Goal: Complete application form: Complete application form

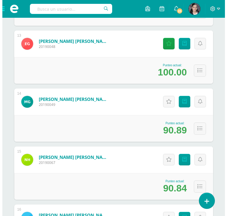
scroll to position [813, 0]
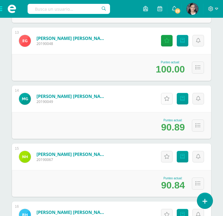
click at [166, 99] on icon at bounding box center [167, 98] width 6 height 5
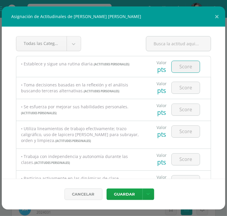
click at [177, 64] on input "number" at bounding box center [186, 67] width 28 height 12
click at [192, 92] on input "number" at bounding box center [186, 88] width 28 height 12
click at [188, 66] on input "number" at bounding box center [186, 67] width 28 height 12
type input "100"
click at [184, 88] on input "number" at bounding box center [186, 88] width 28 height 12
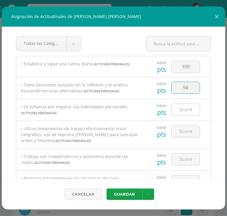
type input "94"
click at [181, 108] on input "number" at bounding box center [186, 110] width 28 height 12
type input "94"
click at [181, 127] on input "number" at bounding box center [186, 132] width 28 height 12
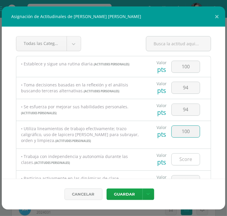
type input "100"
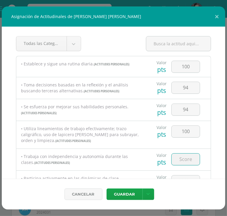
click at [184, 159] on input "number" at bounding box center [186, 160] width 28 height 12
type input "100"
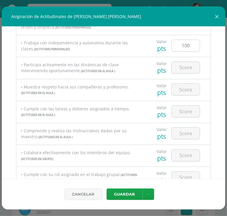
scroll to position [129, 0]
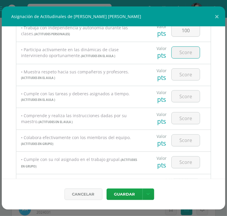
click at [184, 50] on input "number" at bounding box center [186, 53] width 28 height 12
type input "94"
click at [181, 73] on input "number" at bounding box center [186, 75] width 28 height 12
type input "94"
click at [177, 95] on input "number" at bounding box center [186, 97] width 28 height 12
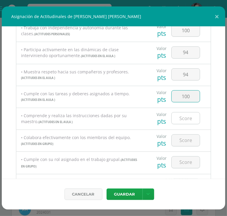
type input "100"
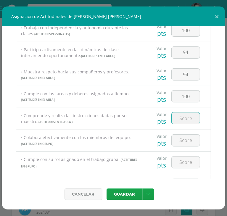
click at [184, 116] on input "number" at bounding box center [186, 119] width 28 height 12
type input "100"
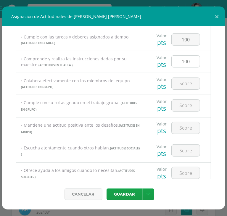
scroll to position [187, 0]
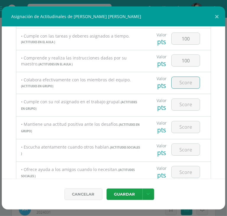
click at [188, 84] on input "number" at bounding box center [186, 83] width 28 height 12
type input "100"
click at [186, 109] on input "number" at bounding box center [186, 105] width 28 height 12
type input "100"
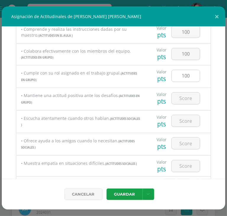
scroll to position [219, 0]
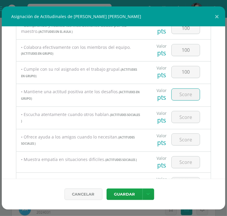
click at [186, 97] on input "number" at bounding box center [186, 95] width 28 height 12
type input "94"
click at [182, 119] on input "number" at bounding box center [186, 117] width 28 height 12
type input "94"
click at [178, 146] on div at bounding box center [185, 139] width 33 height 21
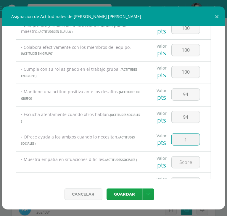
click at [178, 144] on input "1" at bounding box center [186, 140] width 28 height 12
type input "100"
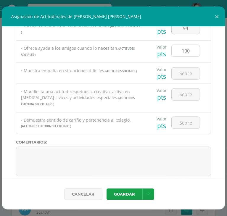
scroll to position [309, 0]
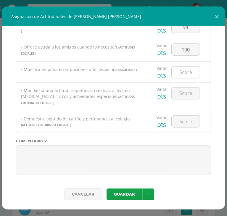
click at [185, 73] on input "number" at bounding box center [186, 73] width 28 height 12
type input "100"
click at [185, 93] on input "number" at bounding box center [186, 94] width 28 height 12
type input "100"
click at [183, 116] on input "number" at bounding box center [186, 122] width 28 height 12
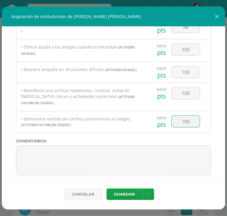
type input "100"
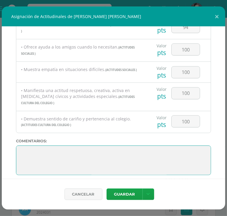
click at [40, 146] on textarea at bounding box center [113, 161] width 195 height 30
click at [18, 146] on textarea at bounding box center [113, 161] width 195 height 30
paste textarea "“[PERSON_NAME], este año nos demostraste que eres una estudiante dedicada y con…"
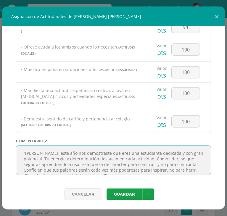
scroll to position [4, 0]
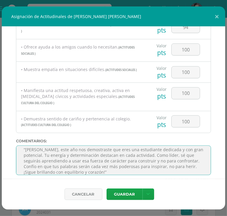
drag, startPoint x: 192, startPoint y: 156, endPoint x: 151, endPoint y: 153, distance: 41.6
click at [151, 153] on textarea at bounding box center [113, 161] width 195 height 30
drag, startPoint x: 154, startPoint y: 162, endPoint x: 126, endPoint y: 162, distance: 28.1
click at [126, 162] on textarea at bounding box center [113, 161] width 195 height 30
click at [84, 163] on textarea at bounding box center [113, 161] width 195 height 30
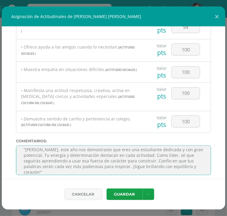
click at [65, 165] on textarea at bounding box center [113, 161] width 195 height 30
click at [43, 167] on textarea at bounding box center [113, 161] width 195 height 30
click at [26, 146] on textarea at bounding box center [113, 161] width 195 height 30
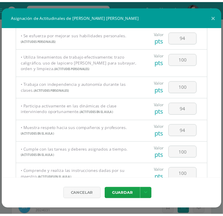
scroll to position [0, 0]
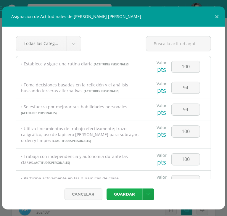
type textarea "[PERSON_NAME], este año nos demostraste que eres una estudiante dedicada y con …"
click at [118, 189] on button "Guardar" at bounding box center [125, 195] width 36 height 12
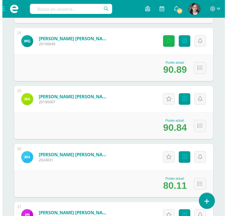
scroll to position [873, 0]
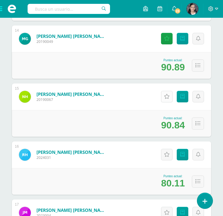
click at [165, 95] on icon at bounding box center [167, 96] width 6 height 5
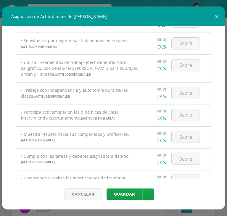
scroll to position [0, 0]
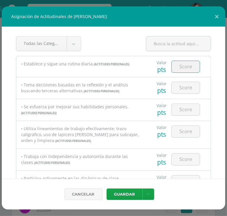
click at [180, 65] on input "number" at bounding box center [186, 67] width 28 height 12
type input "100"
click at [179, 91] on input "1" at bounding box center [186, 88] width 28 height 12
type input "100"
click at [181, 114] on input "number" at bounding box center [186, 110] width 28 height 12
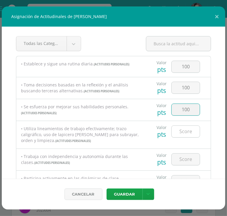
type input "100"
click at [181, 128] on input "1" at bounding box center [186, 132] width 28 height 12
type input "100"
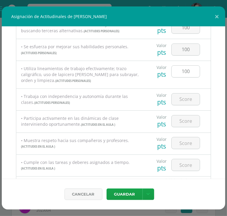
scroll to position [64, 0]
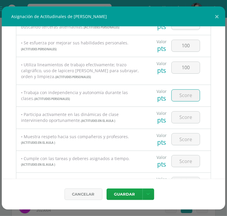
click at [187, 94] on input "number" at bounding box center [186, 96] width 28 height 12
type input "100"
click at [185, 116] on input "1" at bounding box center [186, 118] width 28 height 12
type input "100"
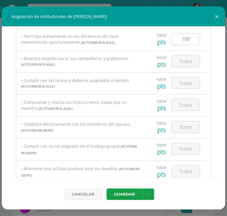
scroll to position [150, 0]
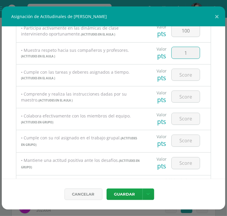
click at [185, 55] on input "1" at bounding box center [186, 53] width 28 height 12
type input "100"
click at [186, 77] on input "1" at bounding box center [186, 75] width 28 height 12
type input "100"
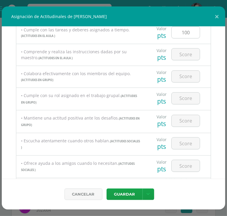
scroll to position [193, 0]
click at [187, 60] on input "1" at bounding box center [186, 54] width 28 height 12
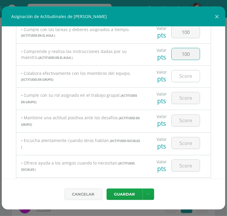
type input "100"
click at [187, 73] on input "1" at bounding box center [186, 77] width 28 height 12
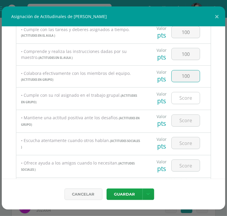
type input "100"
click at [184, 102] on input "number" at bounding box center [186, 98] width 28 height 12
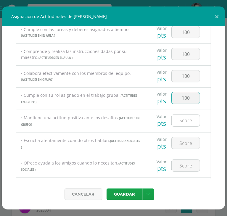
type input "100"
click at [180, 116] on input "number" at bounding box center [186, 121] width 28 height 12
type input "100"
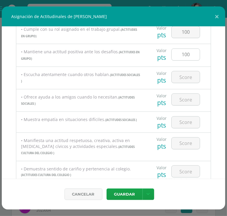
scroll to position [266, 0]
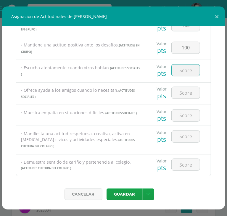
click at [182, 67] on input "number" at bounding box center [186, 71] width 28 height 12
type input "100"
click at [188, 96] on input "number" at bounding box center [186, 93] width 28 height 12
type input "100"
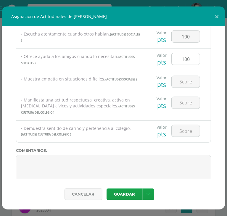
scroll to position [304, 0]
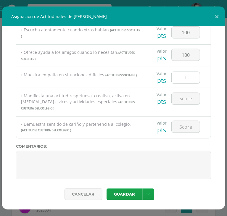
click at [188, 80] on input "1" at bounding box center [186, 78] width 28 height 12
type input "100"
click at [188, 99] on input "1" at bounding box center [186, 99] width 28 height 12
type input "100"
click at [187, 121] on input "1" at bounding box center [186, 127] width 28 height 12
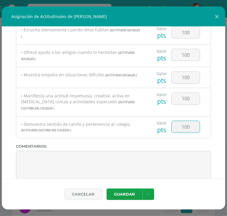
type input "100"
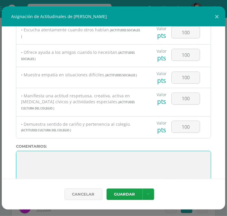
click at [19, 151] on textarea at bounding box center [113, 166] width 195 height 30
paste textarea "[PERSON_NAME], comenzaste el año con timidez, pero poco a poco nos regalaste tu…"
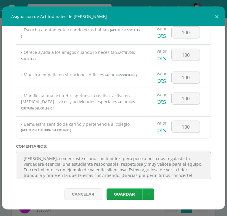
drag, startPoint x: 176, startPoint y: 158, endPoint x: 119, endPoint y: 166, distance: 57.7
click at [119, 166] on textarea at bounding box center [113, 166] width 195 height 30
click at [190, 157] on textarea at bounding box center [113, 166] width 195 height 30
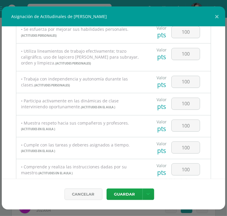
scroll to position [0, 0]
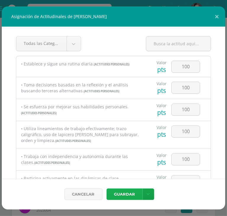
type textarea "[PERSON_NAME], comenzaste el año con timidez, pero poco a poco nos regalaste tu…"
click at [125, 194] on button "Guardar" at bounding box center [125, 195] width 36 height 12
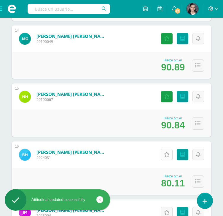
click at [166, 157] on link "Actitudinales" at bounding box center [167, 155] width 12 height 12
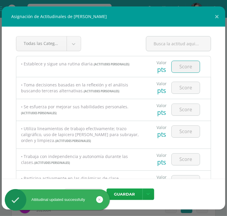
click at [184, 69] on input "number" at bounding box center [186, 67] width 28 height 12
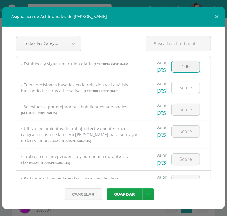
type input "100"
click at [183, 87] on input "number" at bounding box center [186, 88] width 28 height 12
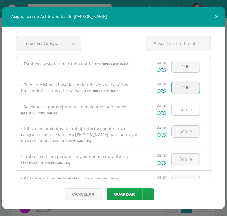
type input "100"
click at [181, 113] on input "number" at bounding box center [186, 110] width 28 height 12
type input "100"
click at [181, 131] on input "1" at bounding box center [186, 132] width 28 height 12
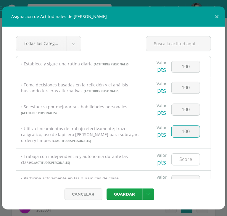
type input "100"
click at [181, 161] on input "1" at bounding box center [186, 160] width 28 height 12
type input "100"
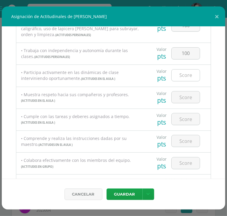
scroll to position [109, 0]
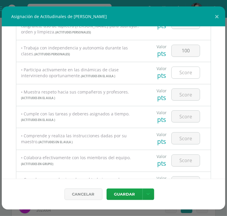
click at [183, 76] on input "number" at bounding box center [186, 73] width 28 height 12
type input "100"
click at [183, 106] on div at bounding box center [185, 116] width 33 height 21
click at [185, 95] on input "number" at bounding box center [186, 95] width 28 height 12
type input "100"
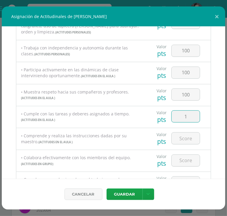
click at [183, 115] on input "1" at bounding box center [186, 117] width 28 height 12
type input "100"
click at [183, 142] on input "1" at bounding box center [186, 139] width 28 height 12
type input "100"
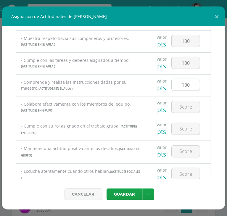
scroll to position [177, 0]
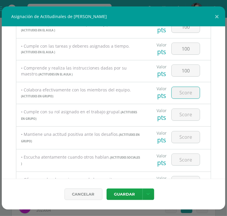
click at [184, 93] on input "number" at bounding box center [186, 93] width 28 height 12
type input "100"
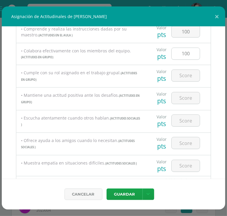
scroll to position [217, 0]
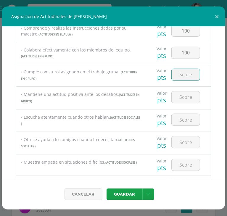
click at [186, 79] on input "number" at bounding box center [186, 75] width 28 height 12
type input "100"
click at [186, 100] on input "1" at bounding box center [186, 98] width 28 height 12
type input "100"
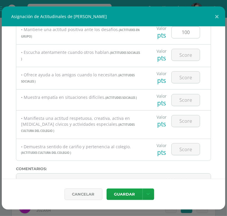
scroll to position [282, 0]
click at [186, 54] on input "1" at bounding box center [186, 55] width 28 height 12
type input "100"
click at [185, 83] on input "1" at bounding box center [186, 77] width 28 height 12
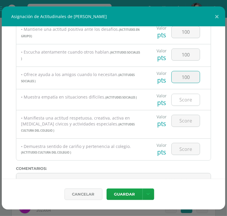
type input "100"
click at [184, 101] on input "1" at bounding box center [186, 100] width 28 height 12
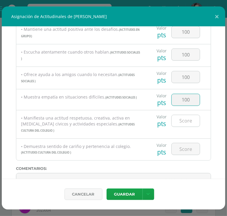
type input "100"
click at [185, 120] on input "1" at bounding box center [186, 121] width 28 height 12
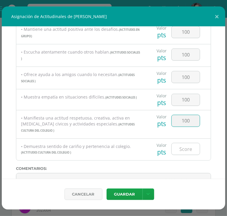
type input "100"
click at [185, 143] on input "number" at bounding box center [186, 149] width 28 height 12
type input "100"
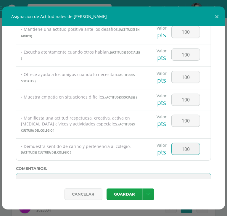
click at [23, 173] on textarea at bounding box center [113, 188] width 195 height 30
paste textarea "[PERSON_NAME], tu dedicación académica y tu talento artístico iluminaron nuestr…"
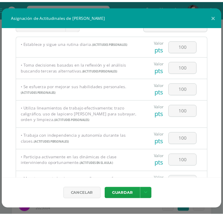
scroll to position [0, 0]
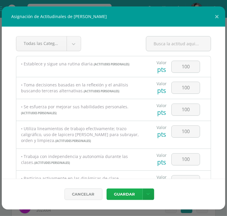
type textarea "[PERSON_NAME], tu dedicación académica y tu talento artístico iluminaron nuestr…"
click at [133, 191] on button "Guardar" at bounding box center [125, 195] width 36 height 12
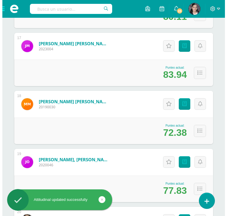
scroll to position [1040, 0]
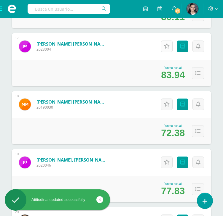
click at [166, 49] on link "Actitudinales" at bounding box center [167, 47] width 12 height 12
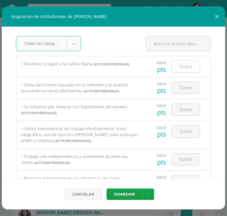
click at [187, 64] on input "number" at bounding box center [186, 67] width 28 height 12
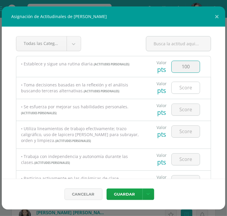
type input "100"
click at [185, 82] on input "number" at bounding box center [186, 88] width 28 height 12
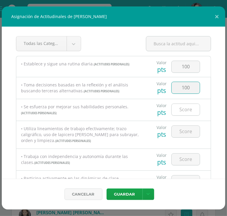
type input "100"
click at [185, 106] on input "number" at bounding box center [186, 110] width 28 height 12
type input "100"
click at [185, 134] on input "1" at bounding box center [186, 132] width 28 height 12
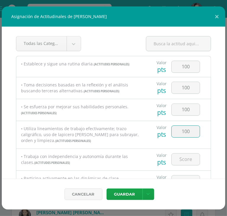
type input "100"
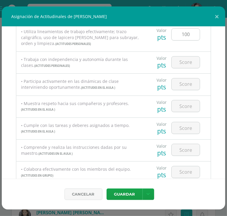
scroll to position [98, 0]
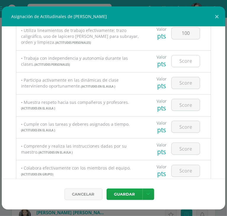
click at [176, 58] on input "number" at bounding box center [186, 61] width 28 height 12
type input "100"
click at [178, 81] on input "1" at bounding box center [186, 83] width 28 height 12
type input "100"
drag, startPoint x: 181, startPoint y: 99, endPoint x: 182, endPoint y: 107, distance: 8.6
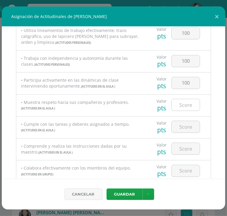
click at [182, 107] on div at bounding box center [185, 105] width 33 height 21
click at [182, 107] on input "number" at bounding box center [186, 105] width 28 height 12
type input "100"
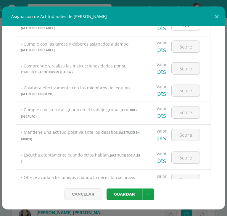
scroll to position [179, 0]
click at [183, 51] on input "1" at bounding box center [186, 47] width 28 height 12
type input "100"
click at [183, 71] on input "1" at bounding box center [186, 69] width 28 height 12
type input "100"
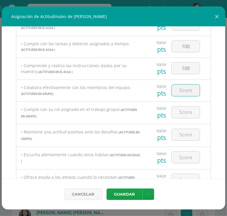
click at [184, 89] on input "number" at bounding box center [186, 91] width 28 height 12
type input "100"
click at [183, 111] on input "1" at bounding box center [186, 113] width 28 height 12
type input "100"
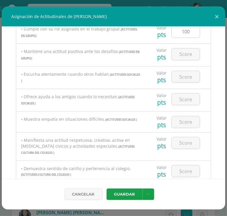
scroll to position [265, 0]
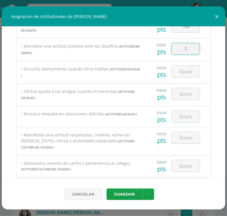
click at [184, 48] on input "1" at bounding box center [186, 49] width 28 height 12
type input "100"
click at [184, 75] on input "1" at bounding box center [186, 72] width 28 height 12
type input "100"
click at [184, 92] on input "1" at bounding box center [186, 94] width 28 height 12
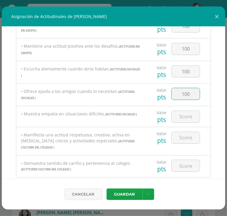
type input "100"
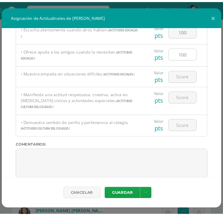
scroll to position [310, 0]
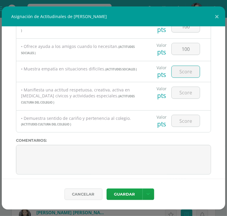
click at [185, 69] on input "number" at bounding box center [186, 72] width 28 height 12
type input "100"
click at [188, 95] on input "1" at bounding box center [186, 93] width 28 height 12
type input "100"
click at [187, 117] on input "1" at bounding box center [186, 121] width 28 height 12
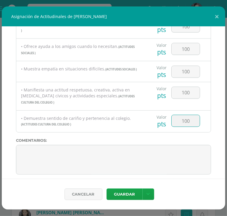
type input "100"
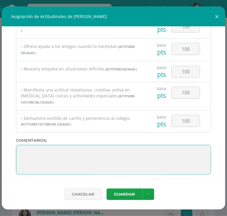
click at [19, 145] on textarea at bounding box center [113, 160] width 195 height 30
paste textarea "[PERSON_NAME], destacaste como un estudiante responsable y como un expositor ex…"
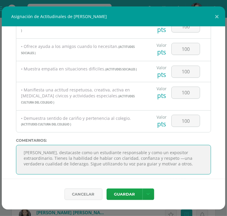
click at [149, 153] on textarea at bounding box center [113, 160] width 195 height 30
type textarea "[PERSON_NAME], destacaste como un estudiante responsable y como un expositor ex…"
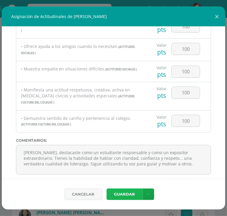
click at [122, 189] on button "Guardar" at bounding box center [125, 195] width 36 height 12
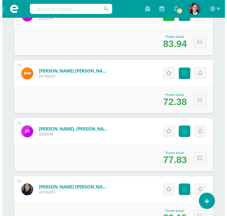
scroll to position [1073, 0]
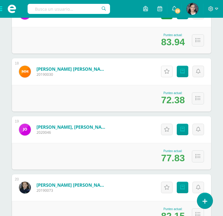
click at [162, 75] on link "Actitudinales" at bounding box center [167, 72] width 12 height 12
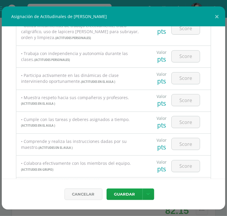
scroll to position [0, 0]
